Goal: Information Seeking & Learning: Learn about a topic

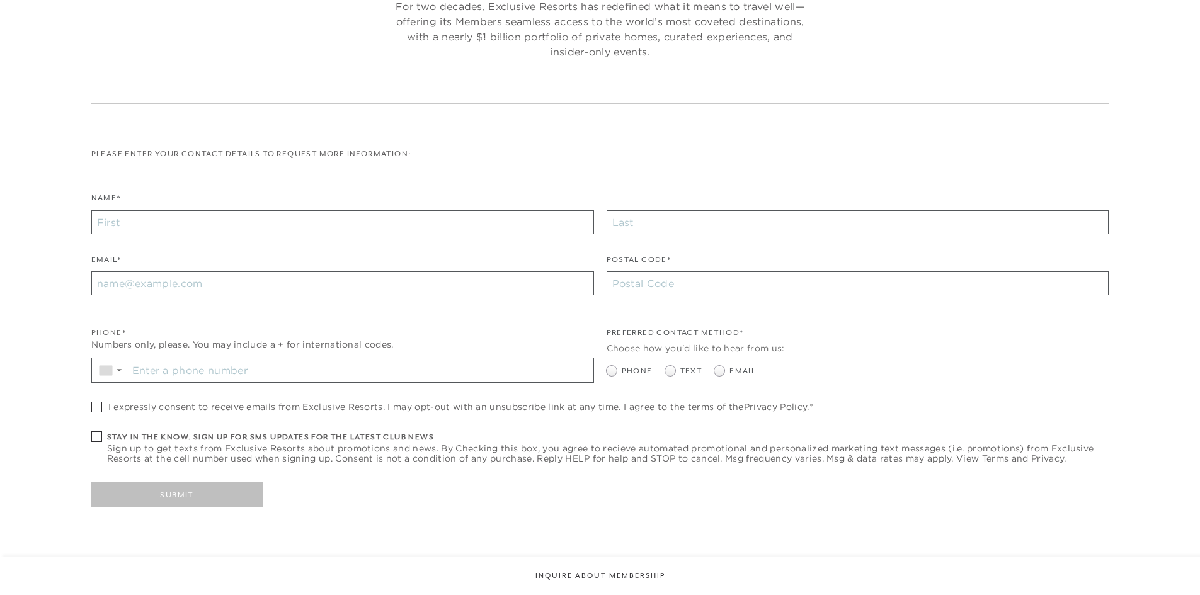
checkbox input "false"
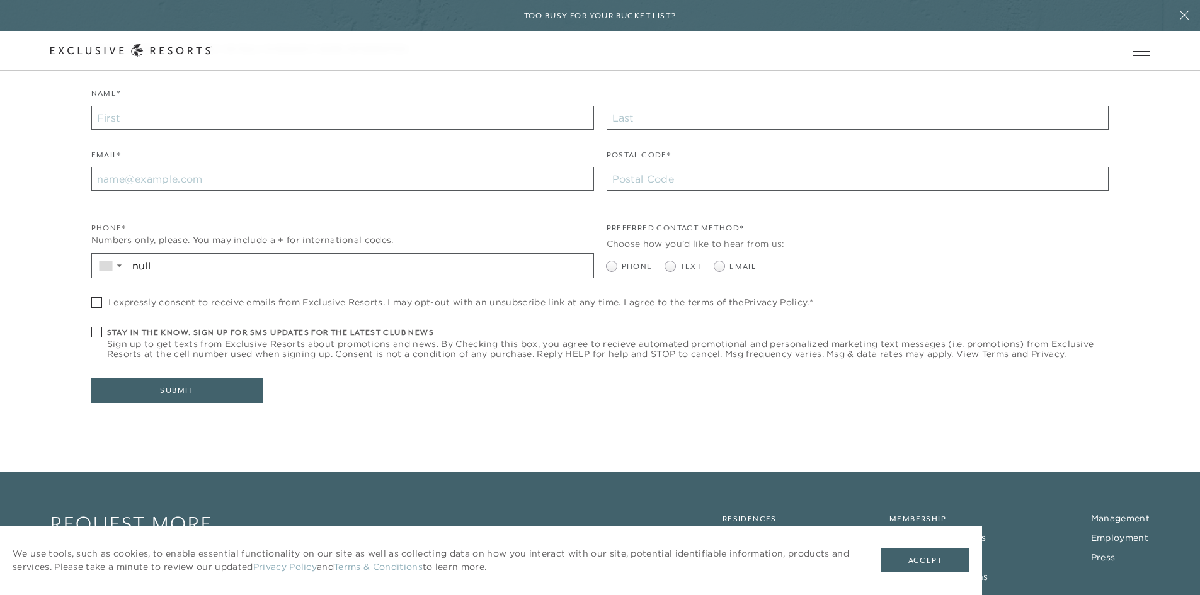
scroll to position [414, 0]
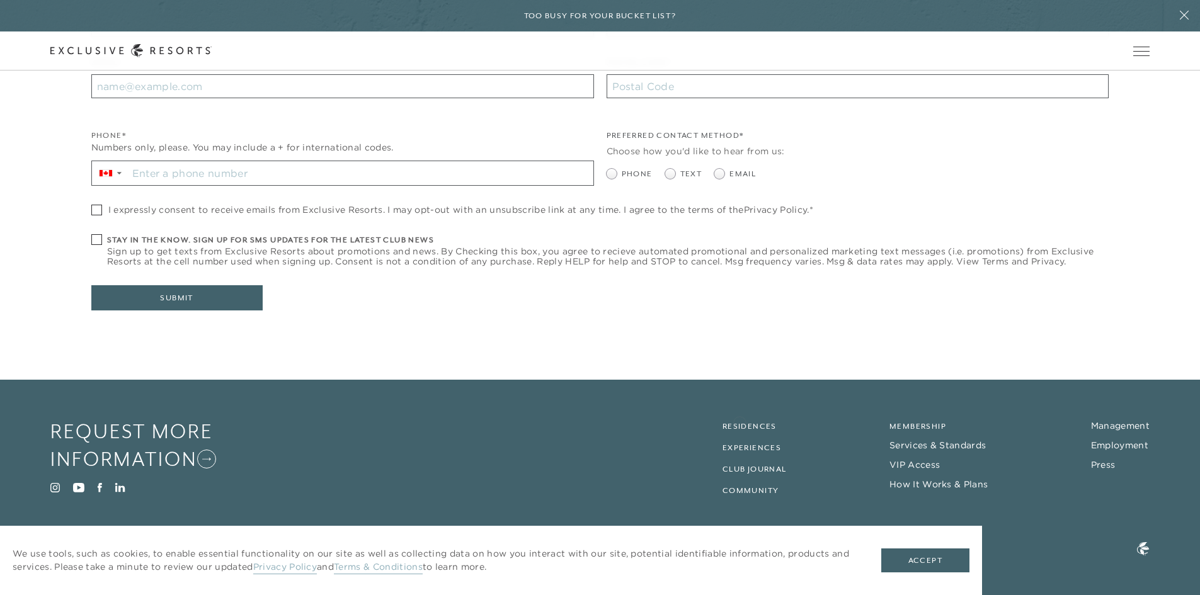
click at [739, 421] on li "Residences" at bounding box center [794, 424] width 144 height 15
click at [738, 425] on link "Residences" at bounding box center [749, 426] width 54 height 9
click at [932, 552] on button "Accept" at bounding box center [925, 560] width 88 height 24
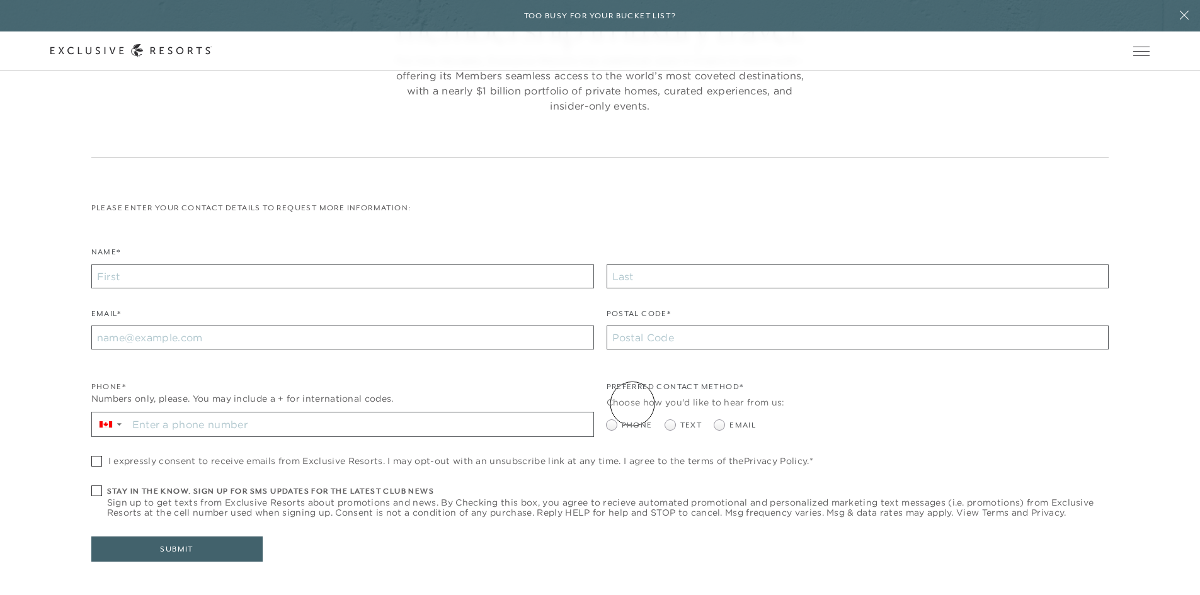
scroll to position [0, 0]
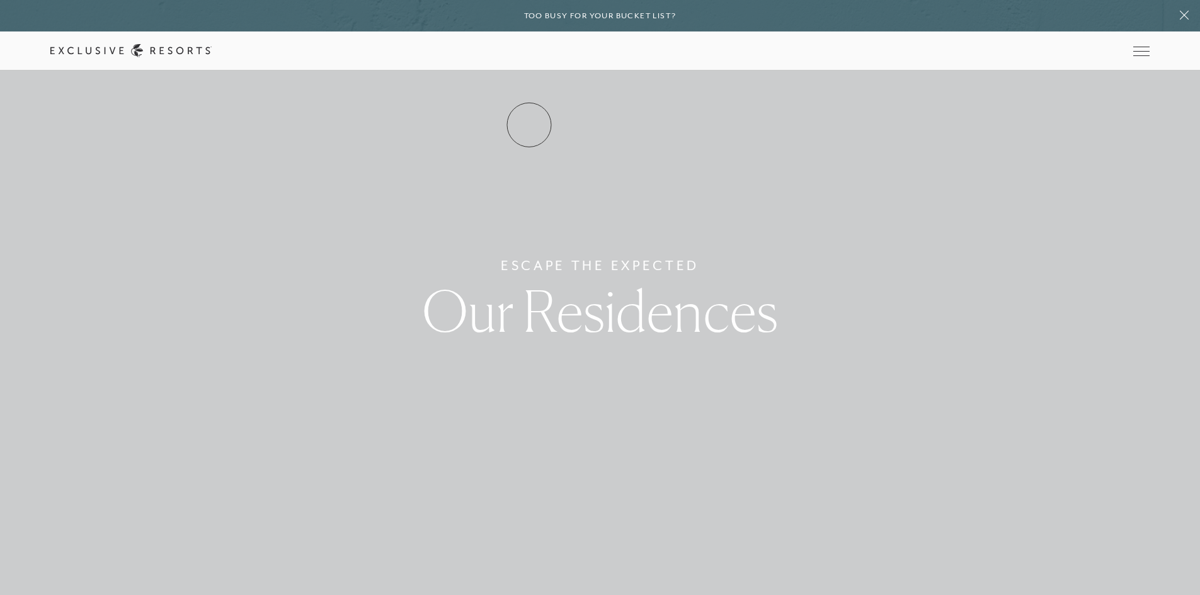
click at [0, 0] on link "Residence Collection" at bounding box center [0, 0] width 0 height 0
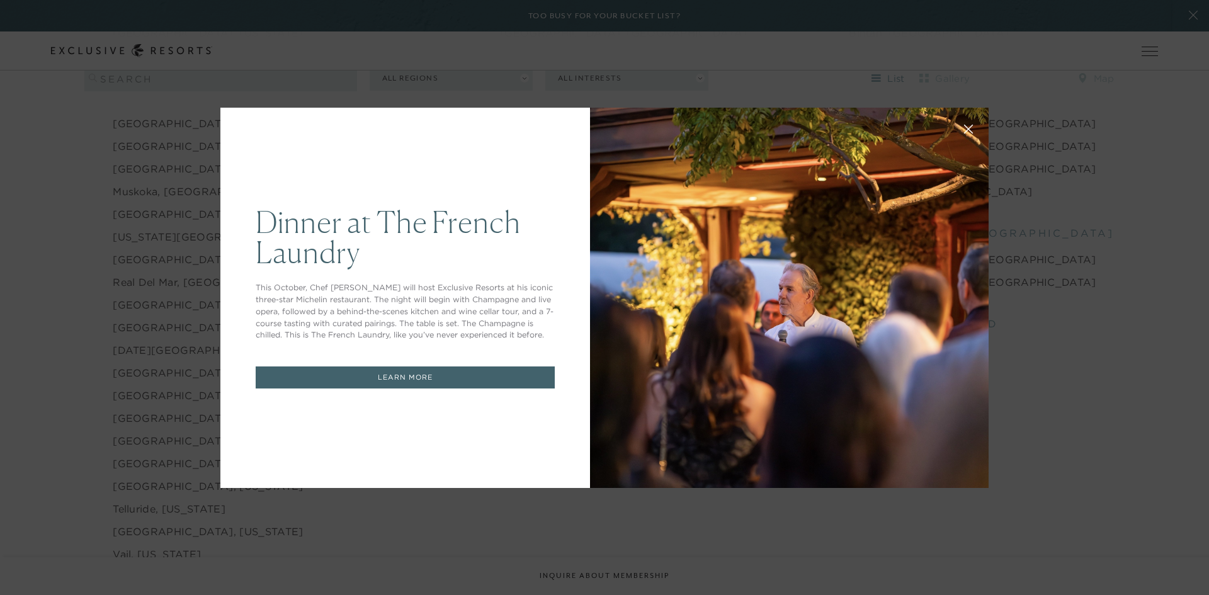
click at [964, 127] on icon at bounding box center [968, 128] width 9 height 9
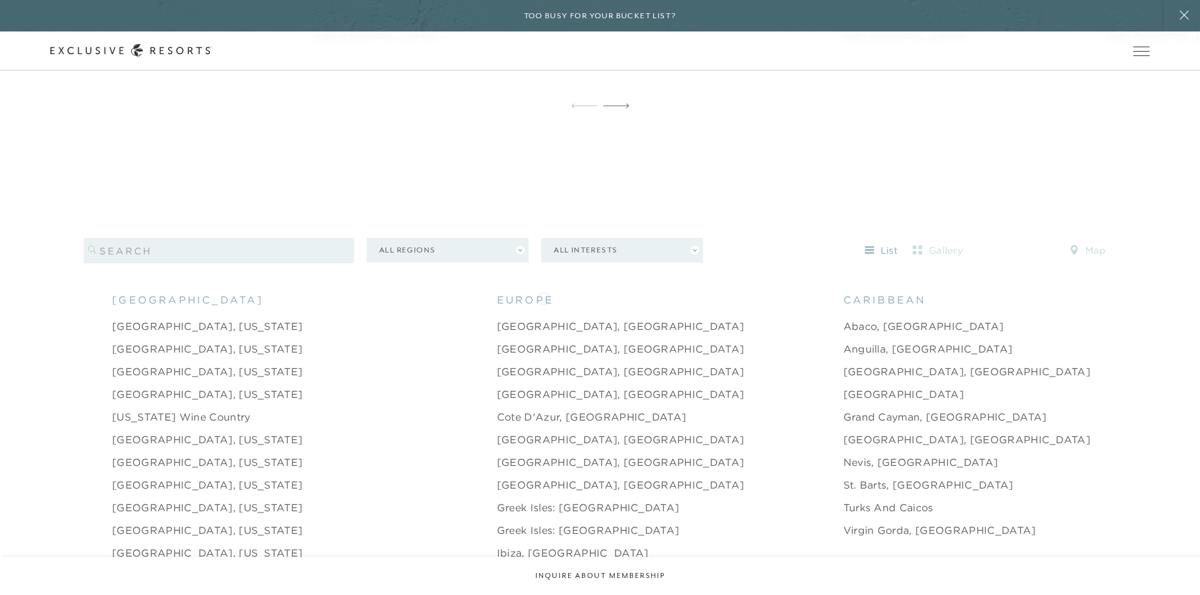
scroll to position [1070, 0]
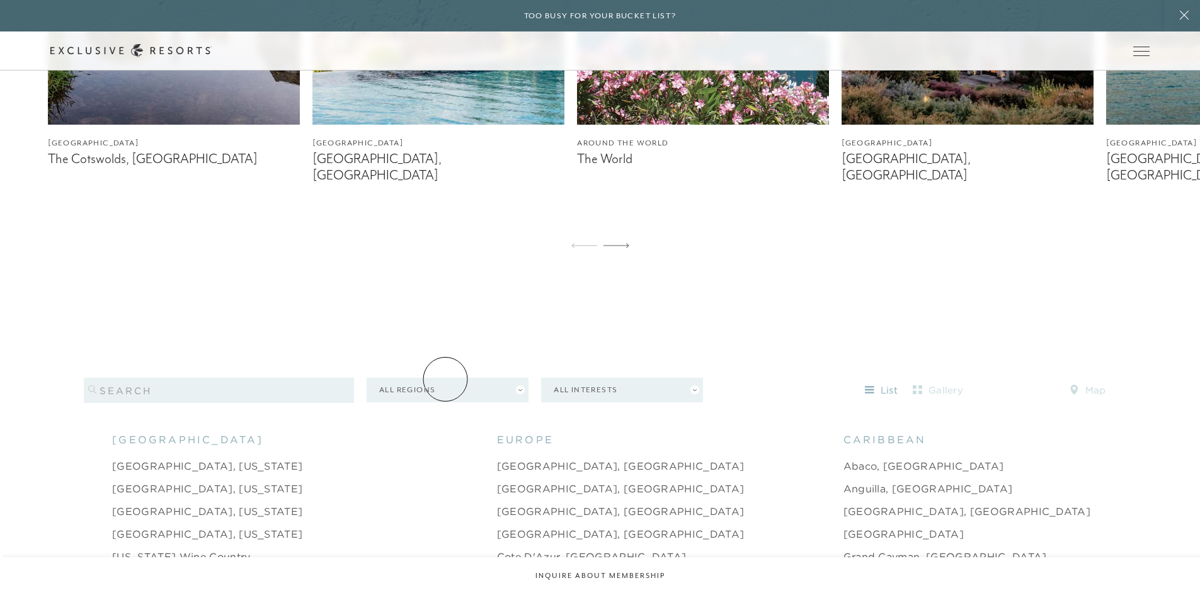
click at [445, 379] on button "All Regions" at bounding box center [447, 390] width 162 height 25
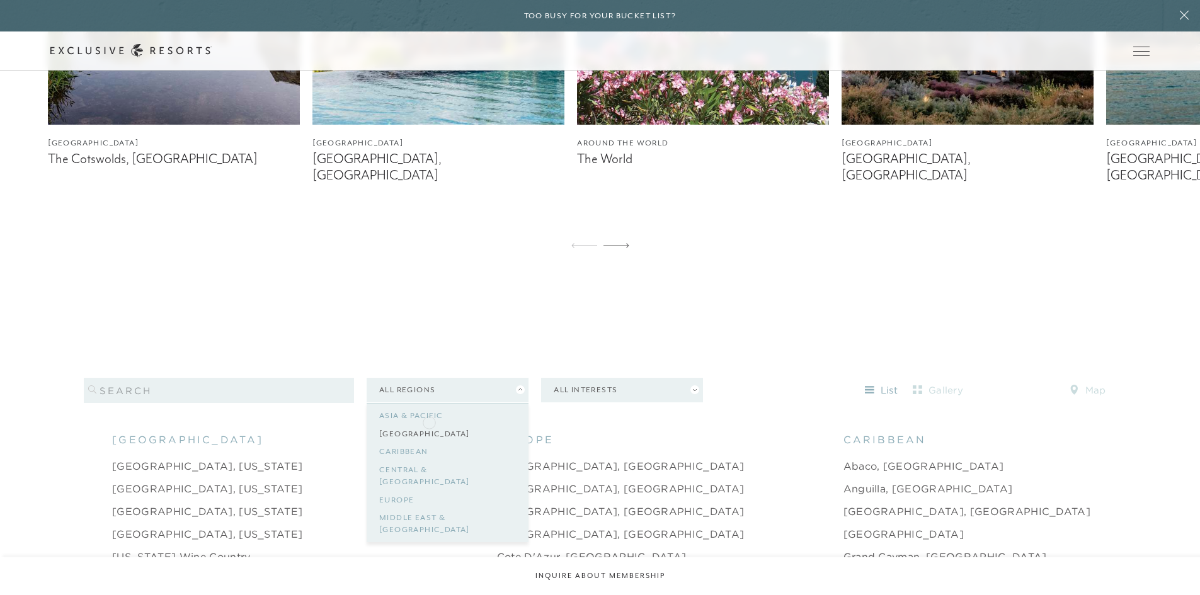
click at [429, 425] on link "[GEOGRAPHIC_DATA]" at bounding box center [447, 434] width 137 height 18
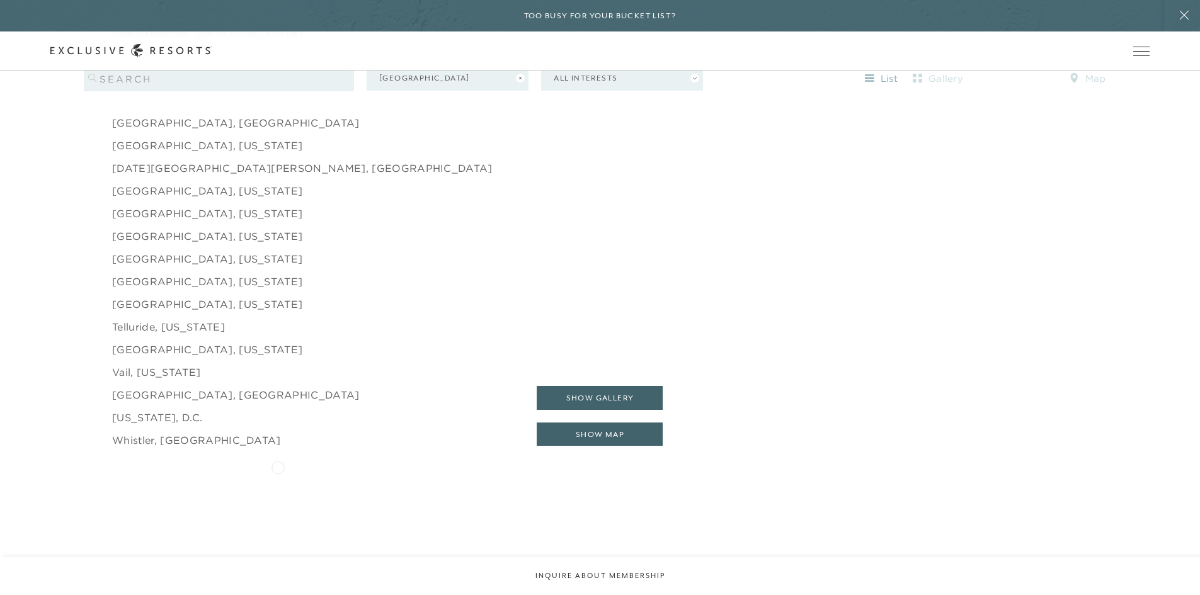
scroll to position [2078, 0]
